Goal: Information Seeking & Learning: Learn about a topic

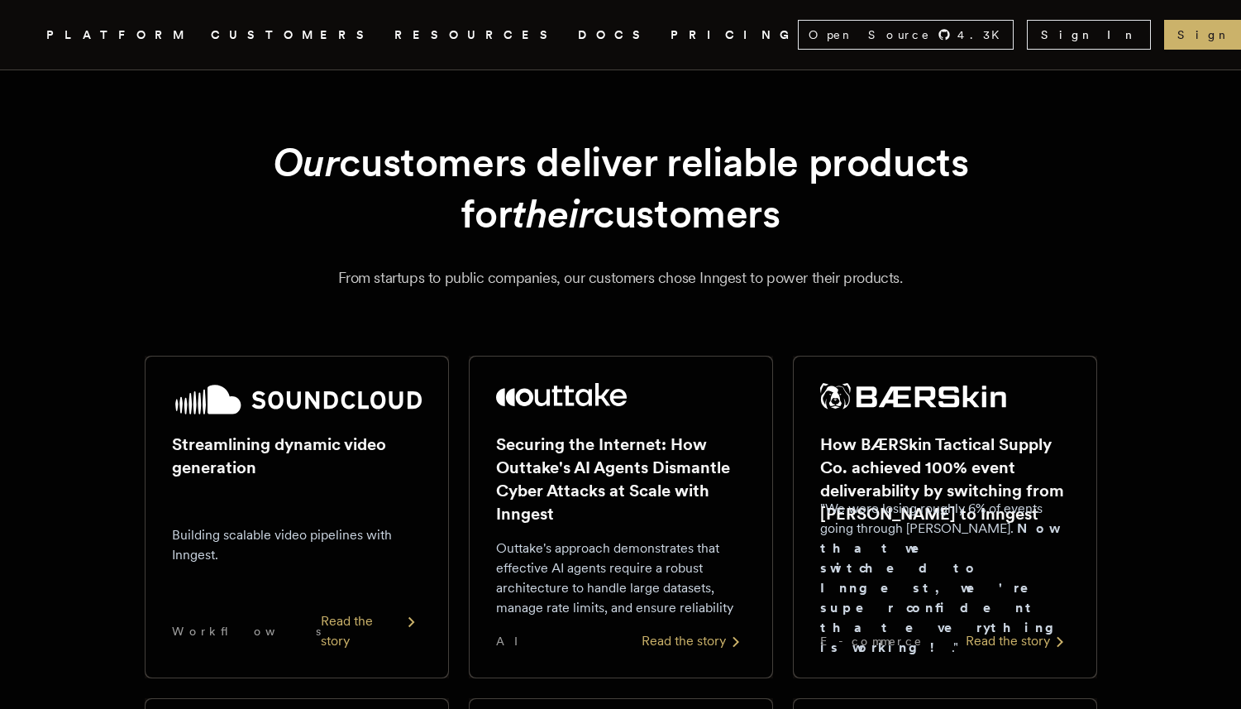
click at [578, 36] on link "DOCS" at bounding box center [614, 35] width 73 height 21
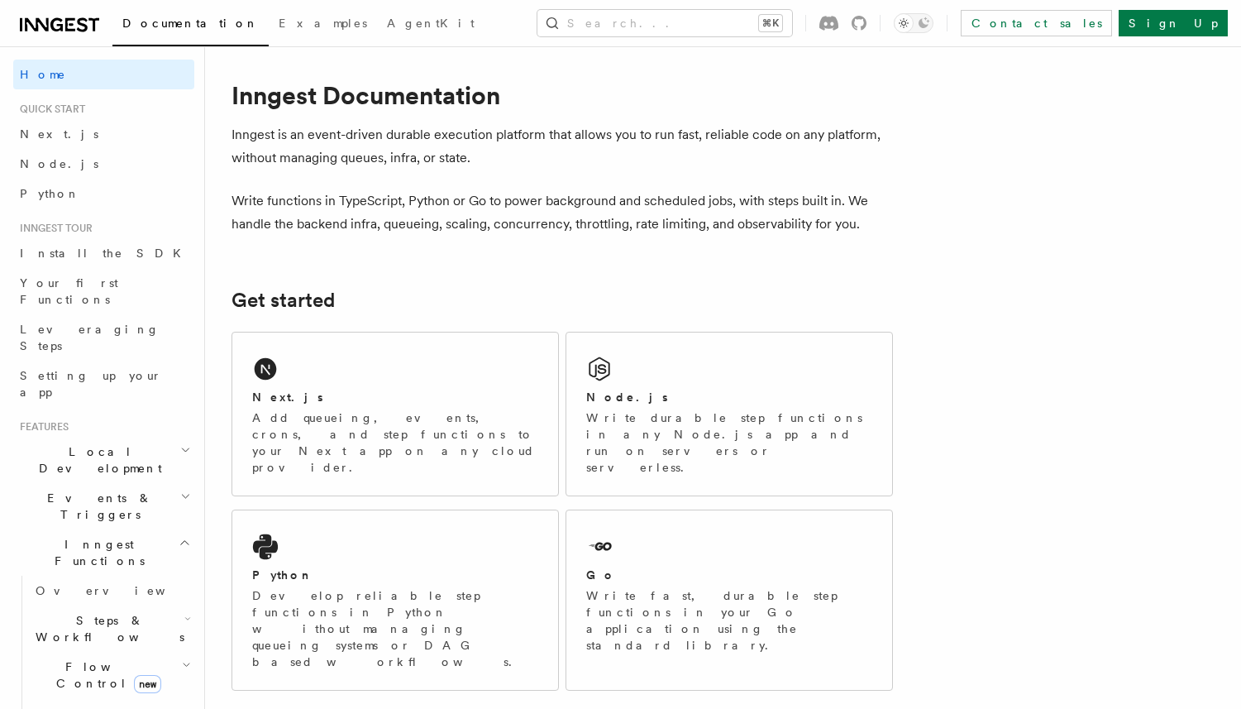
scroll to position [15, 0]
click at [269, 32] on link "Examples" at bounding box center [323, 25] width 108 height 40
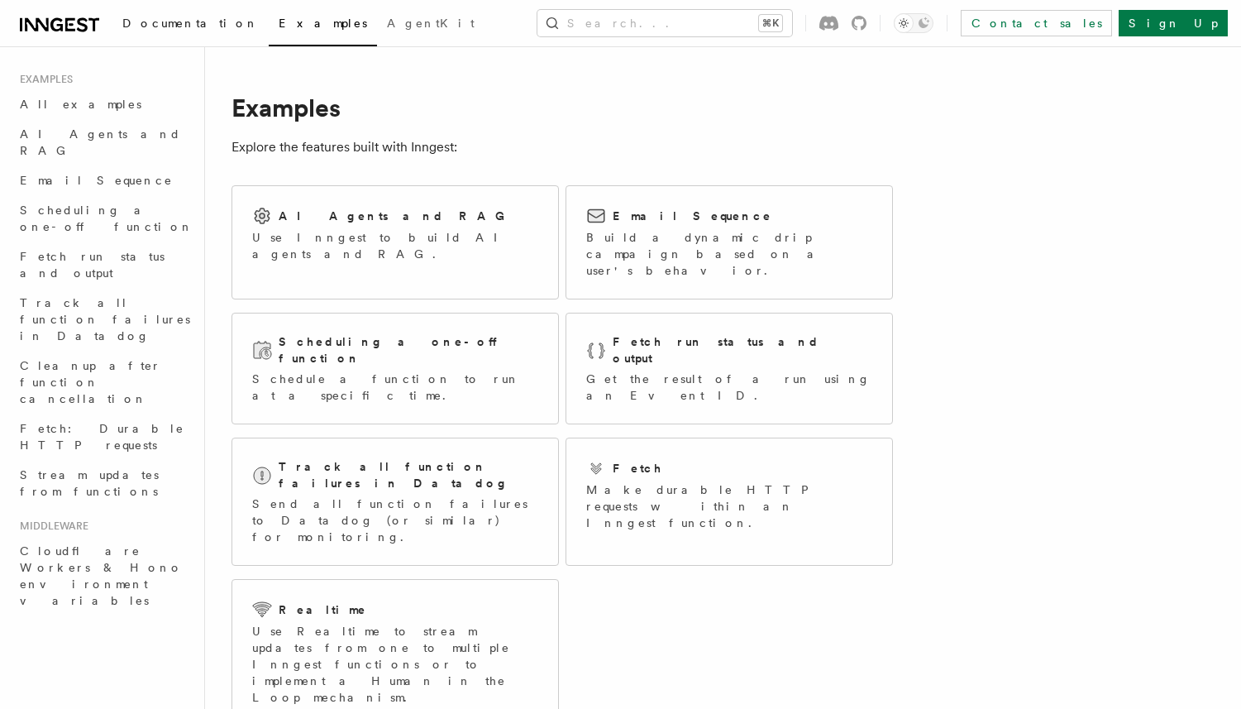
click at [172, 33] on link "Documentation" at bounding box center [190, 25] width 156 height 40
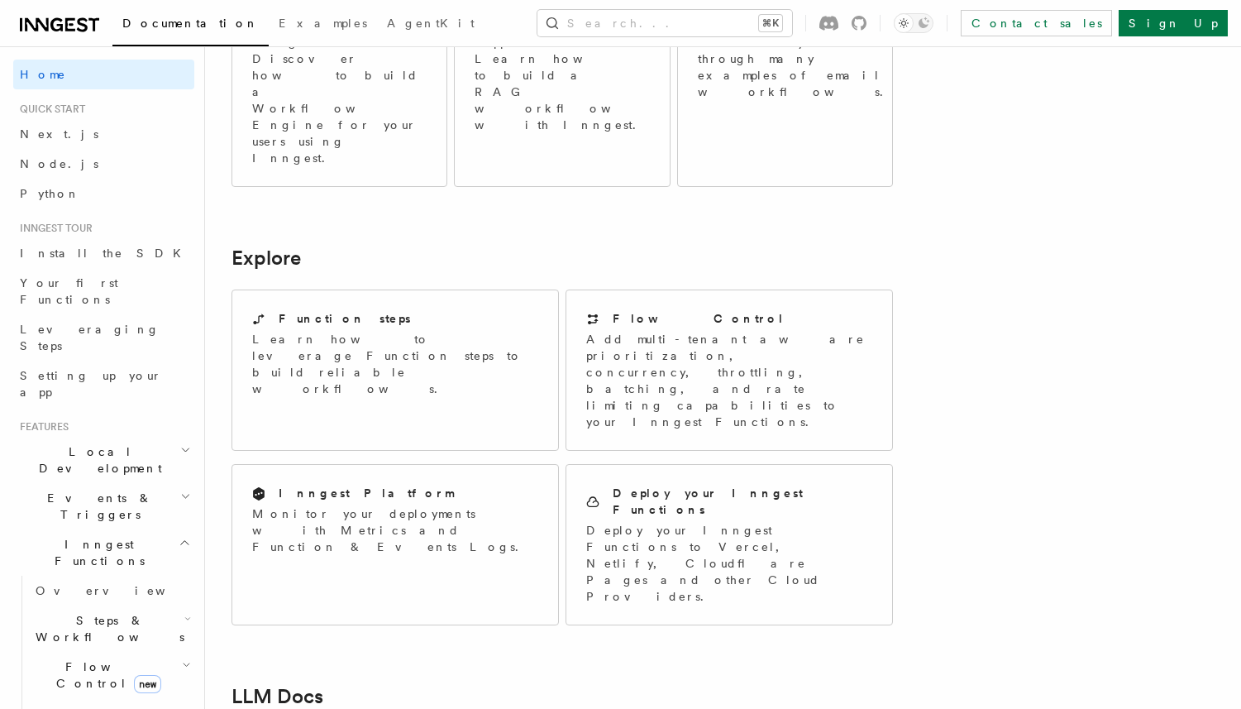
scroll to position [1144, 0]
